Goal: Transaction & Acquisition: Obtain resource

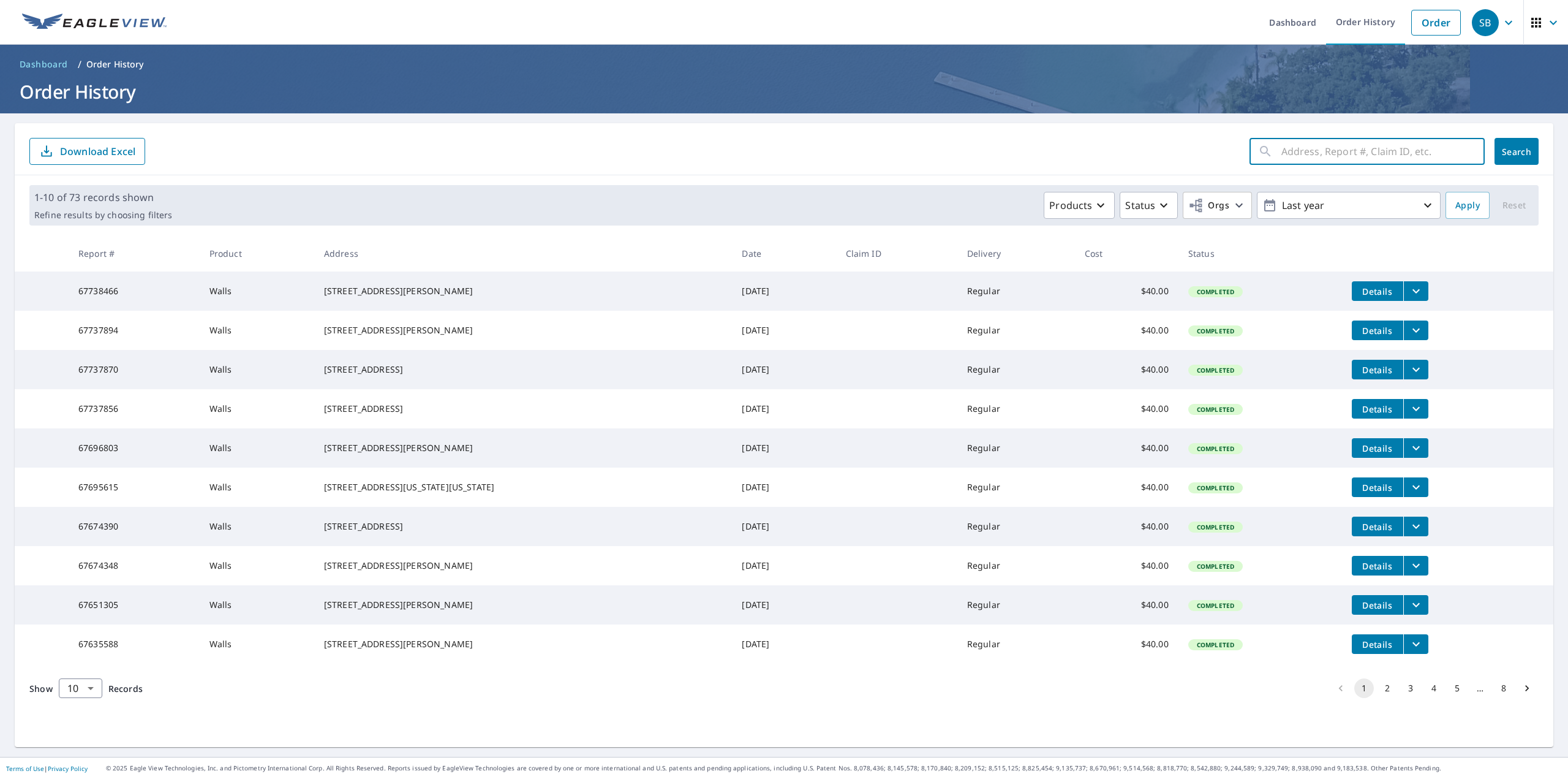
click at [1308, 161] on input "text" at bounding box center [1383, 151] width 203 height 34
paste input "[PERSON_NAME]"
drag, startPoint x: 1377, startPoint y: 155, endPoint x: 1180, endPoint y: 150, distance: 197.1
click at [1180, 150] on form "[PERSON_NAME] ​ Search Download Excel" at bounding box center [784, 151] width 1509 height 27
paste input "347 16TH S"
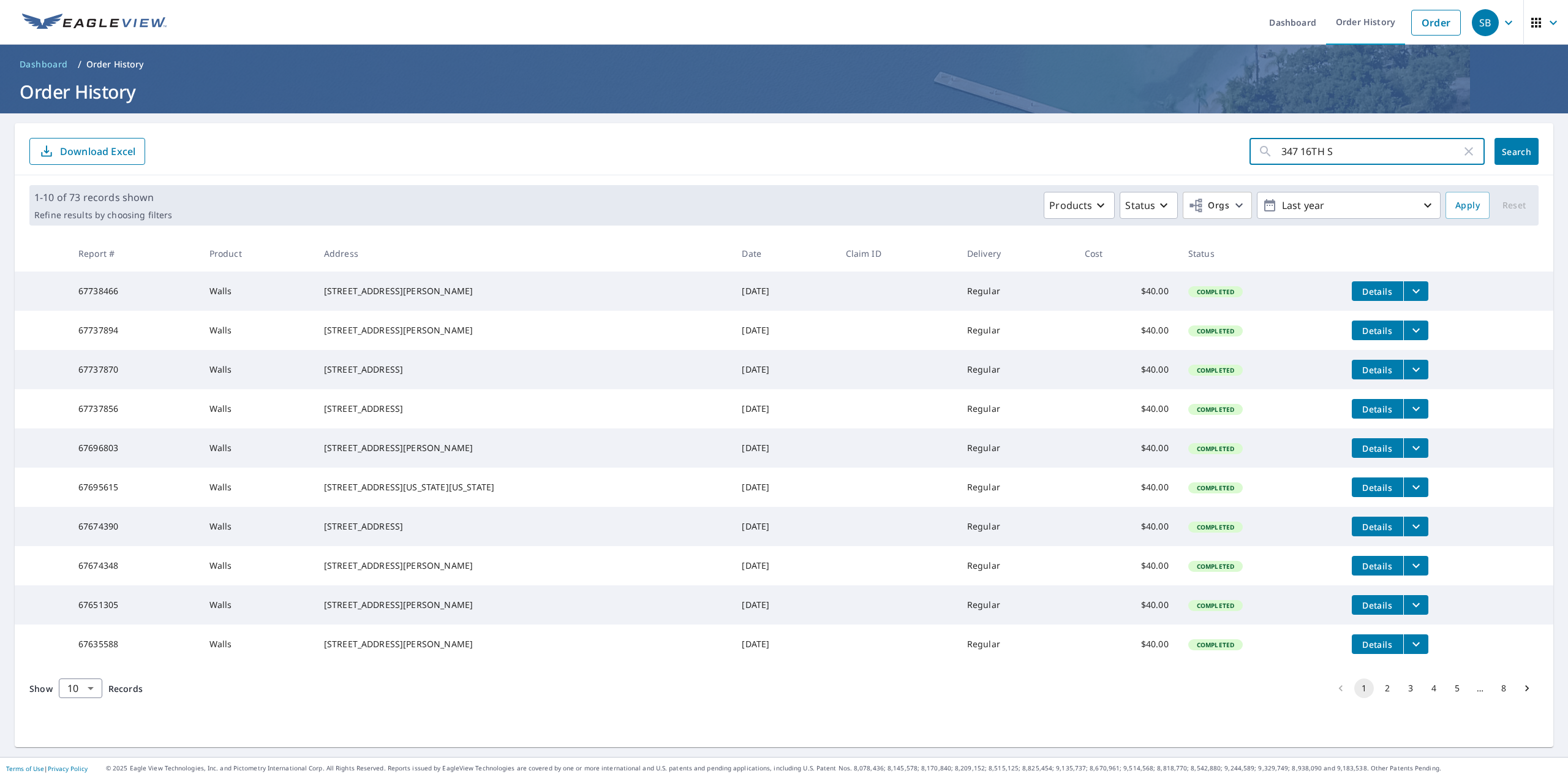
type input "347 16TH S"
click at [1504, 153] on span "Search" at bounding box center [1516, 151] width 25 height 11
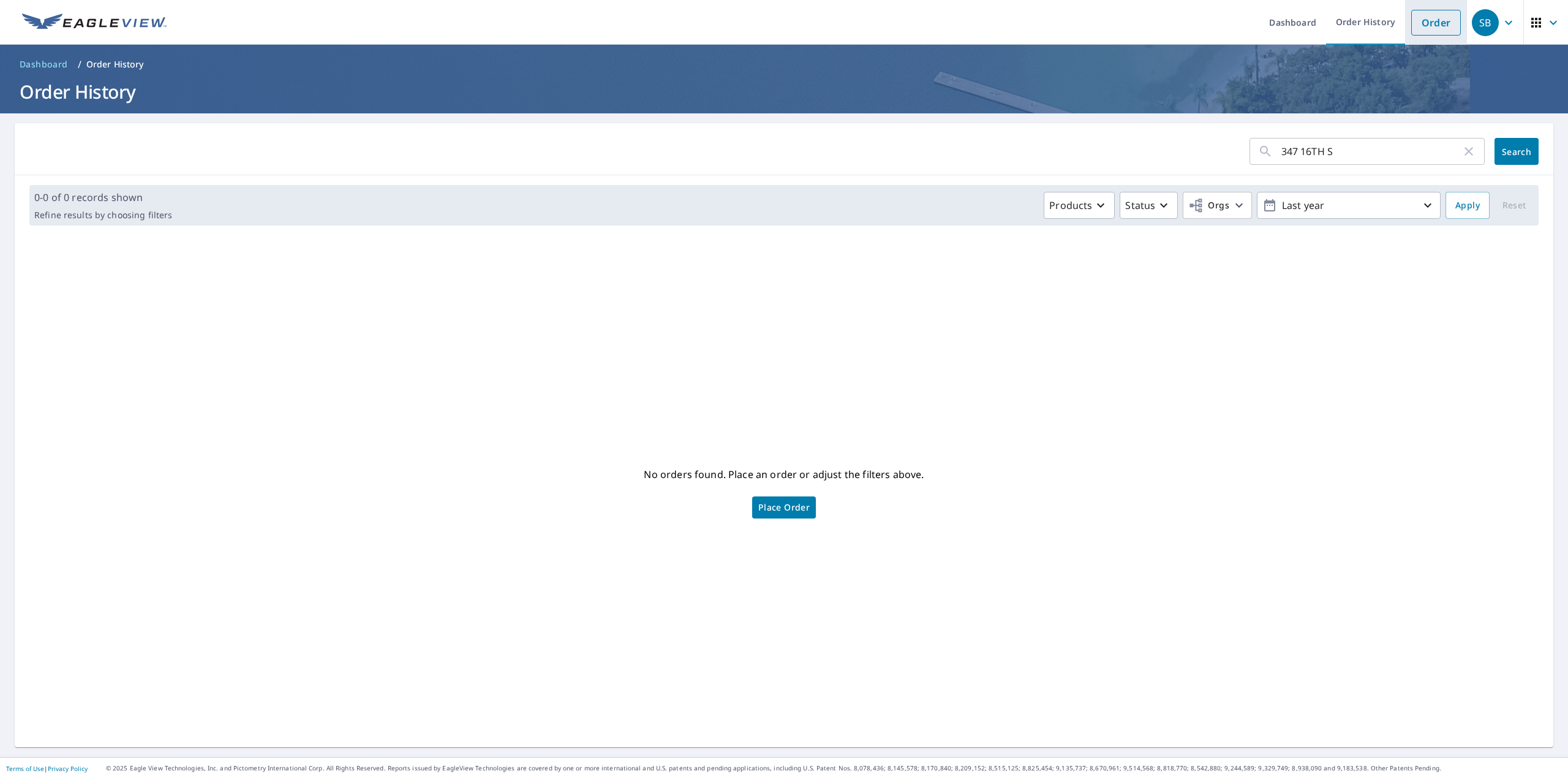
click at [1416, 22] on link "Order" at bounding box center [1436, 23] width 50 height 25
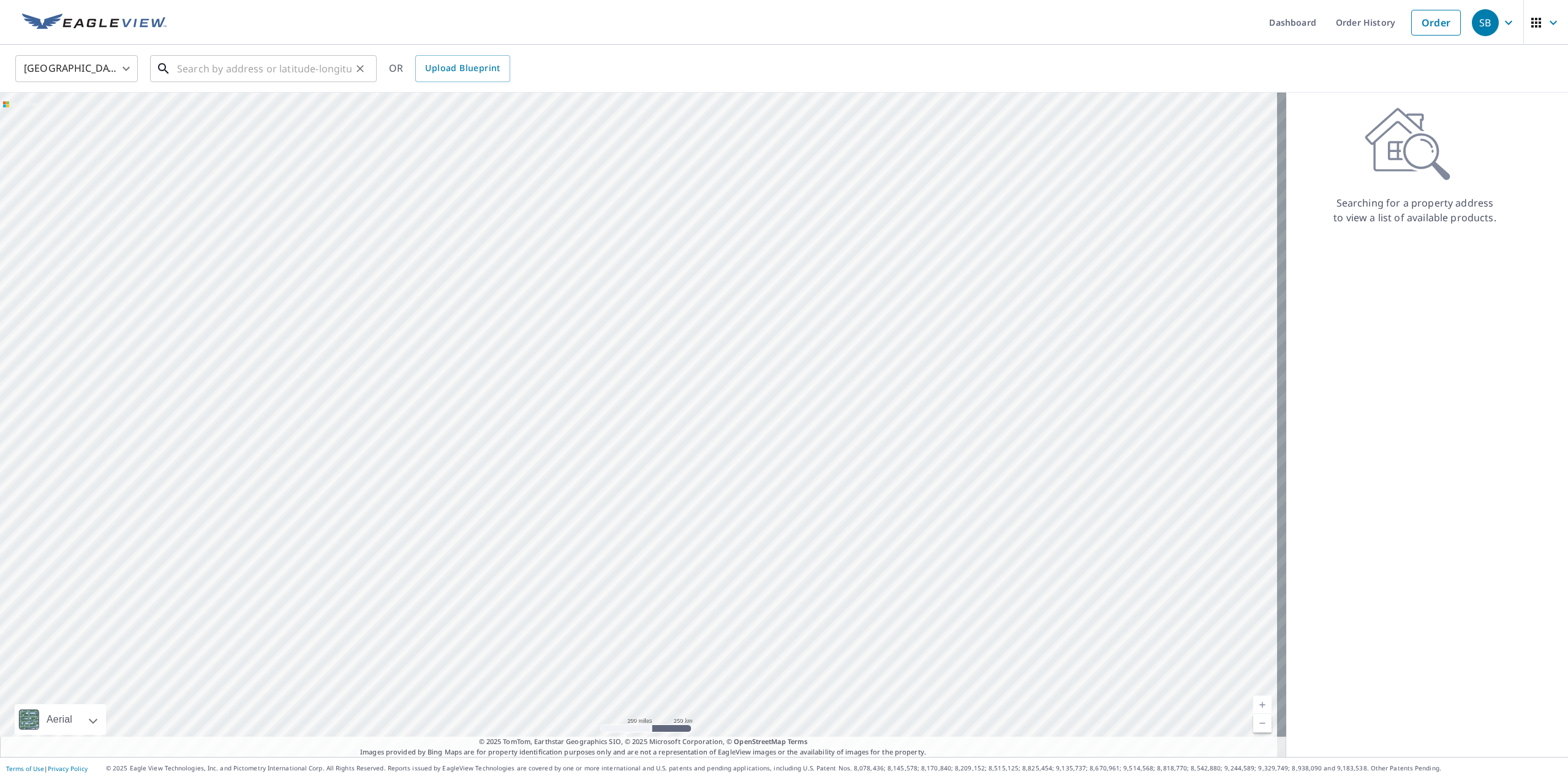
click at [332, 69] on input "text" at bounding box center [264, 68] width 175 height 34
paste input "347 16TH S"
click at [242, 118] on p "[GEOGRAPHIC_DATA], CO 80807" at bounding box center [270, 118] width 192 height 12
type input "[STREET_ADDRESS]"
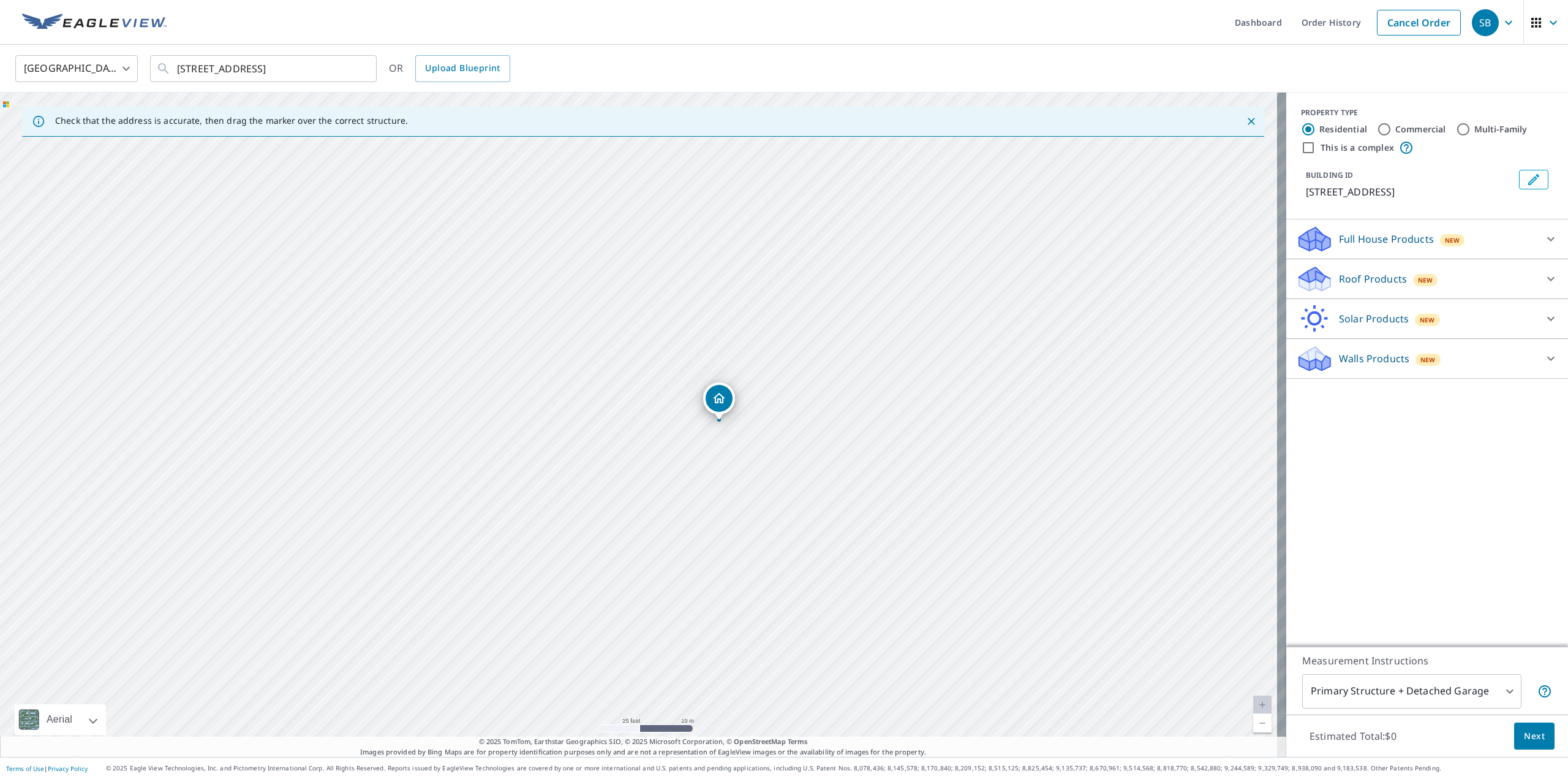
drag, startPoint x: 935, startPoint y: 396, endPoint x: 757, endPoint y: 412, distance: 178.7
click at [757, 412] on div "[STREET_ADDRESS]" at bounding box center [643, 424] width 1286 height 664
click at [1407, 26] on link "Cancel Order" at bounding box center [1418, 23] width 84 height 25
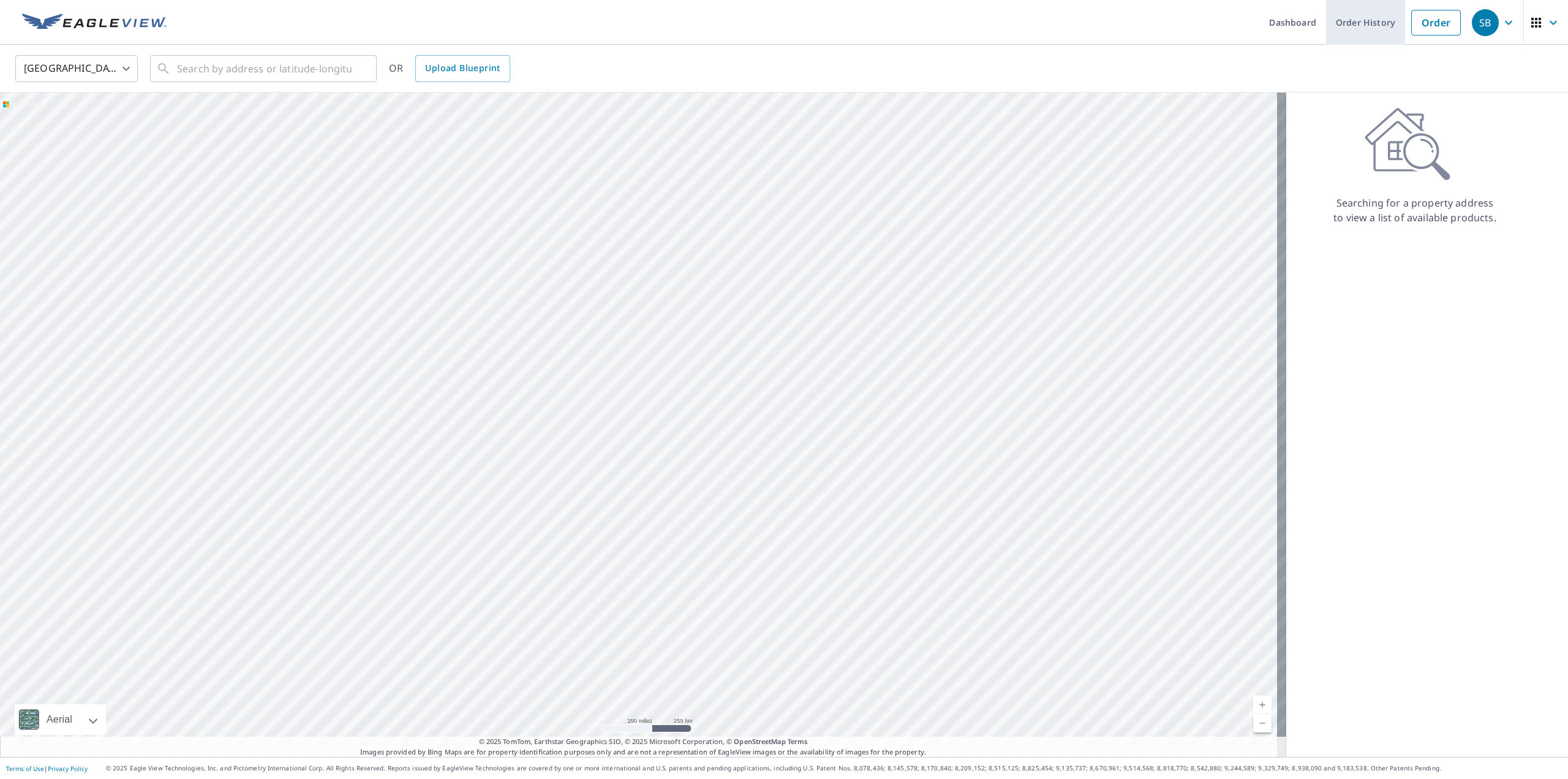
click at [1358, 21] on link "Order History" at bounding box center [1365, 22] width 79 height 45
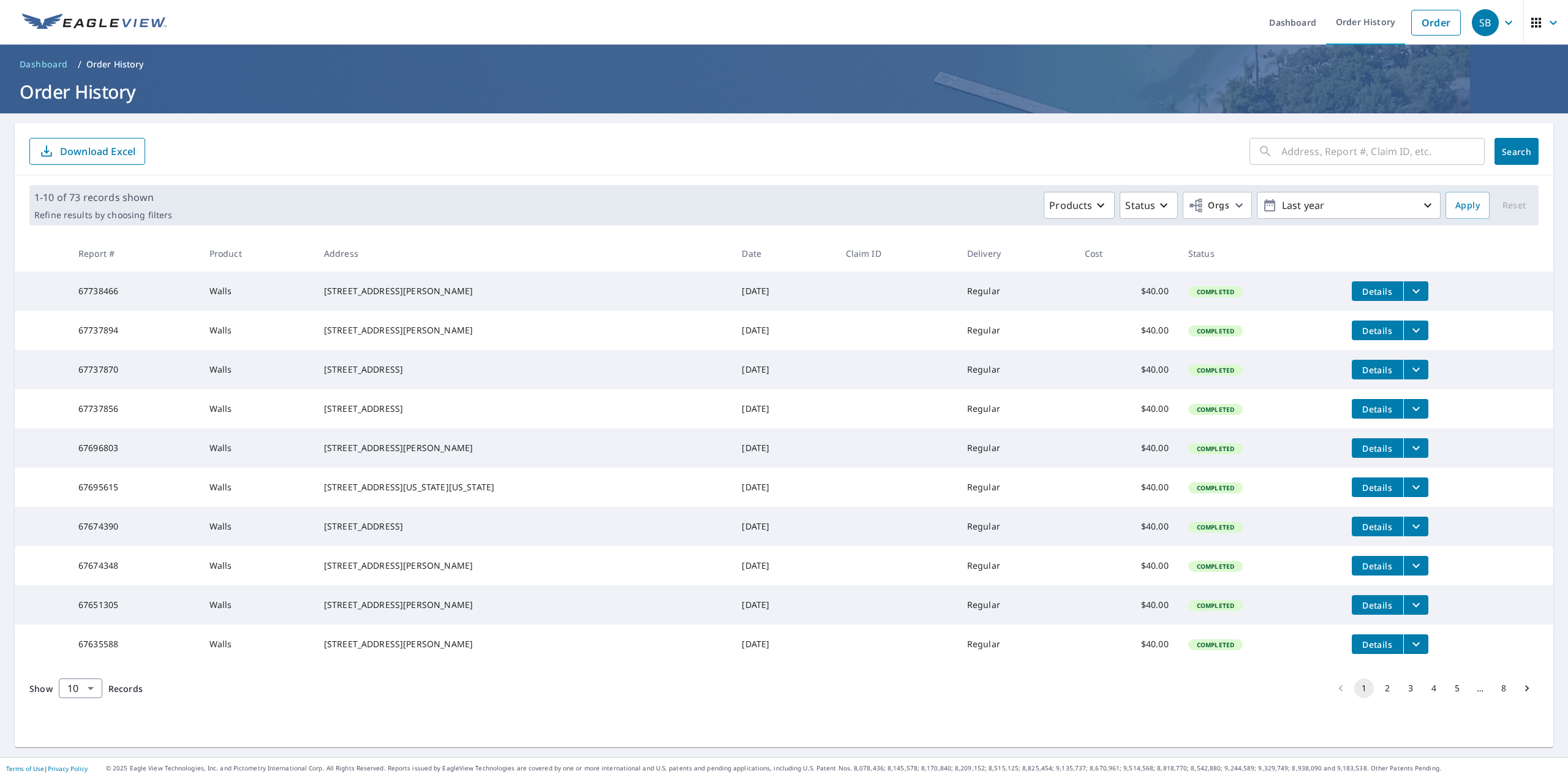
click at [1409, 289] on icon "filesDropdownBtn-67738466" at bounding box center [1416, 291] width 15 height 15
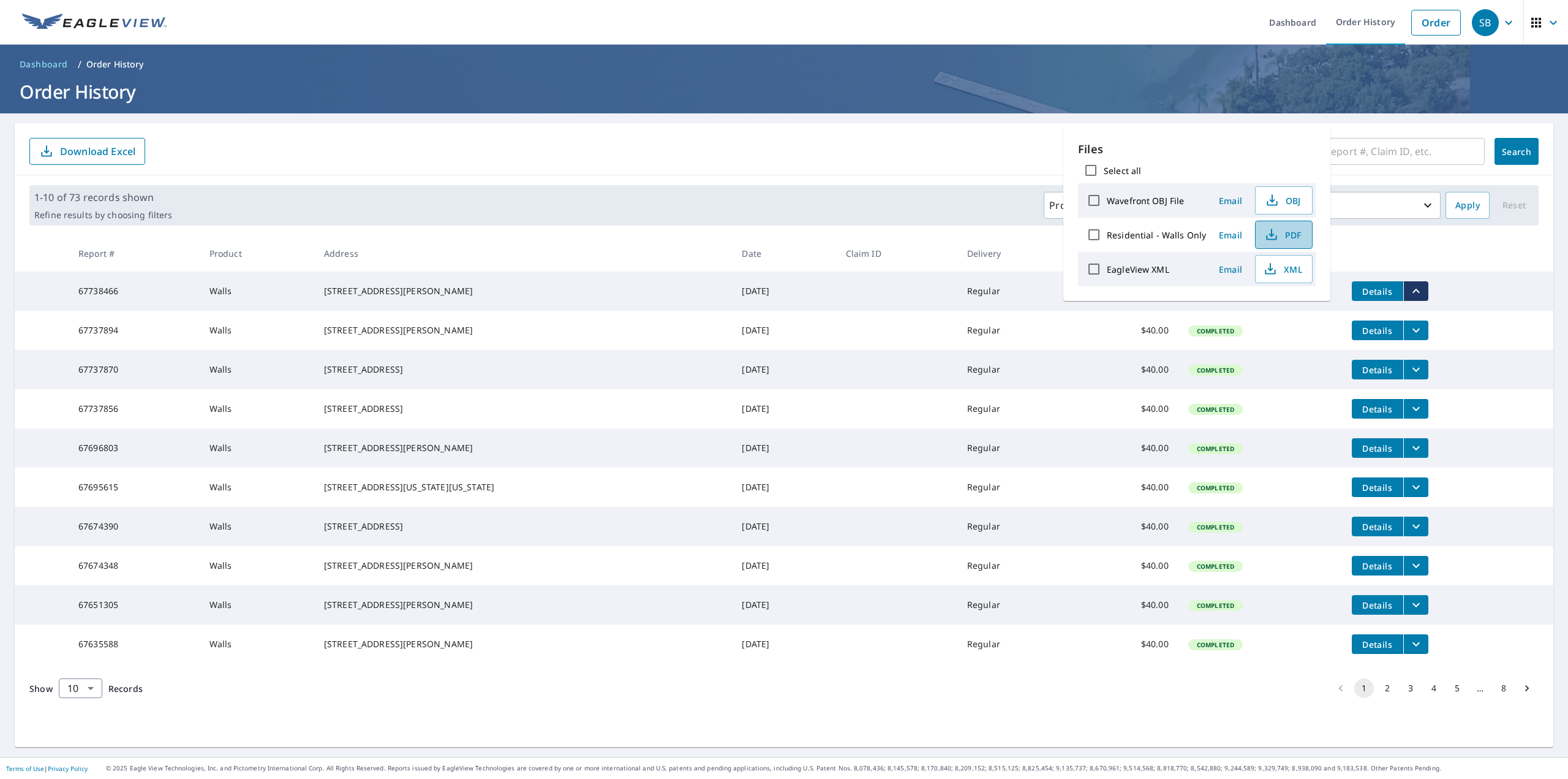
click at [1273, 236] on icon "button" at bounding box center [1272, 235] width 15 height 15
